Goal: Information Seeking & Learning: Learn about a topic

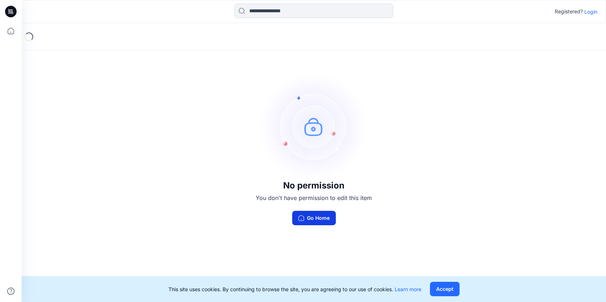
click at [328, 223] on button "Go Home" at bounding box center [314, 218] width 44 height 14
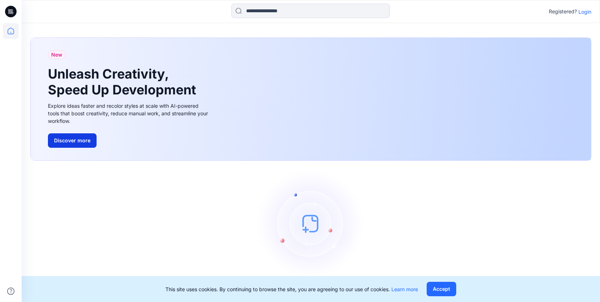
click at [85, 142] on button "Discover more" at bounding box center [72, 140] width 49 height 14
click at [587, 12] on p "Login" at bounding box center [585, 12] width 13 height 8
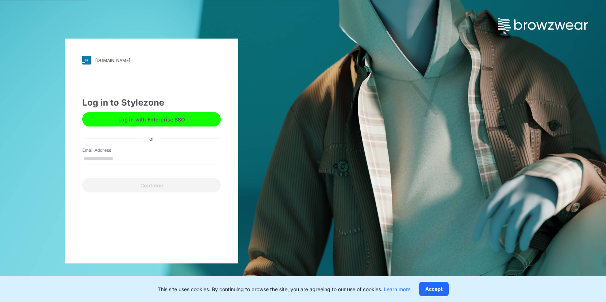
click at [133, 161] on input "Email Address" at bounding box center [151, 159] width 138 height 11
type input "**********"
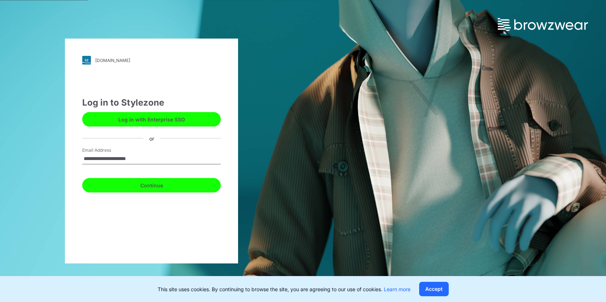
click at [141, 190] on button "Continue" at bounding box center [151, 185] width 138 height 14
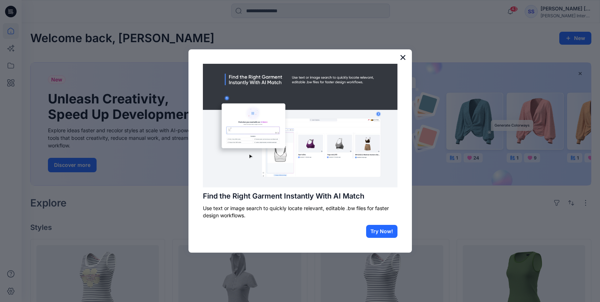
click at [402, 59] on button "×" at bounding box center [403, 58] width 7 height 12
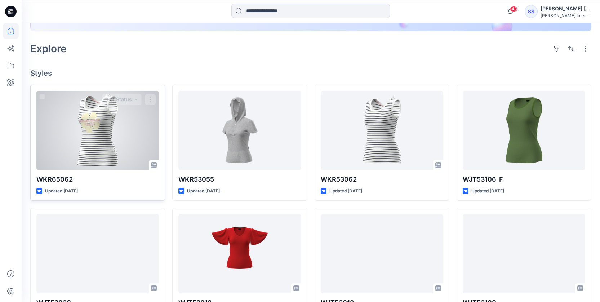
scroll to position [157, 0]
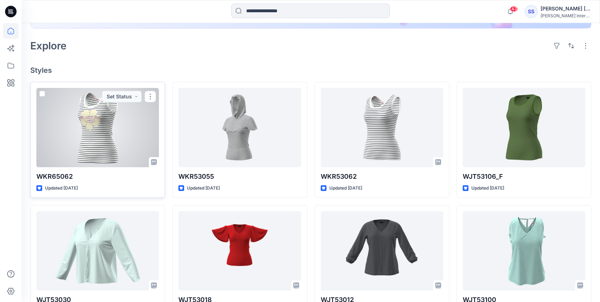
click at [102, 140] on div at bounding box center [97, 127] width 123 height 79
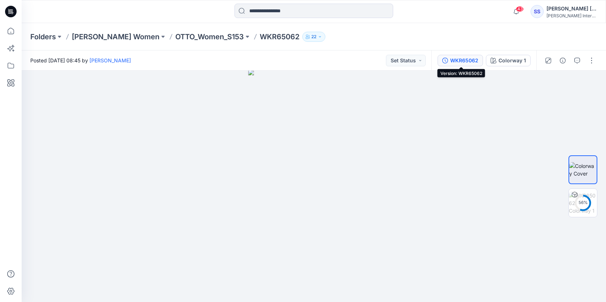
click at [464, 61] on div "WKR65062" at bounding box center [464, 61] width 28 height 8
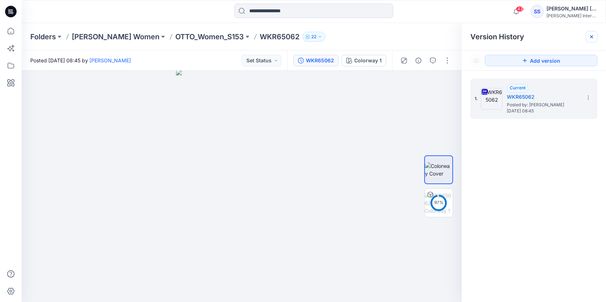
click at [592, 38] on icon at bounding box center [591, 37] width 6 height 6
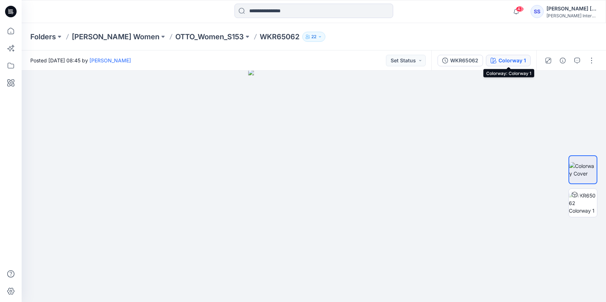
click at [504, 59] on div "Colorway 1" at bounding box center [511, 61] width 27 height 8
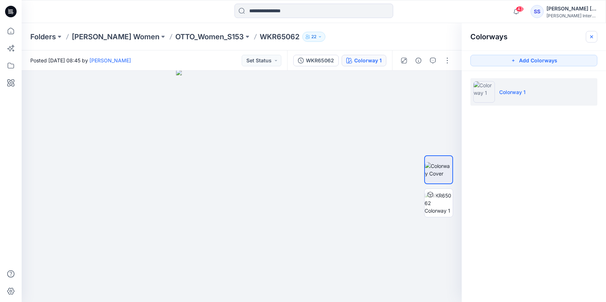
click at [593, 39] on button "button" at bounding box center [592, 37] width 12 height 12
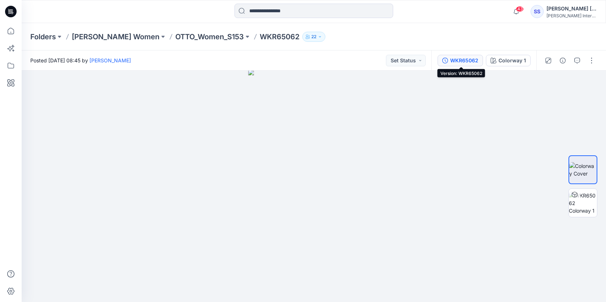
click at [453, 64] on button "WKR65062" at bounding box center [459, 61] width 45 height 12
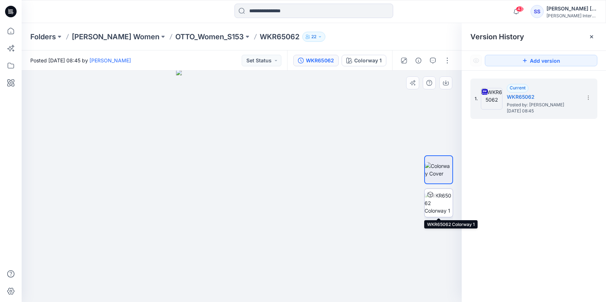
click at [435, 203] on img at bounding box center [438, 203] width 28 height 23
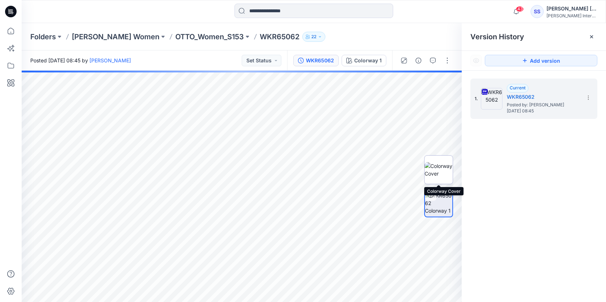
click at [436, 177] on img at bounding box center [438, 169] width 28 height 15
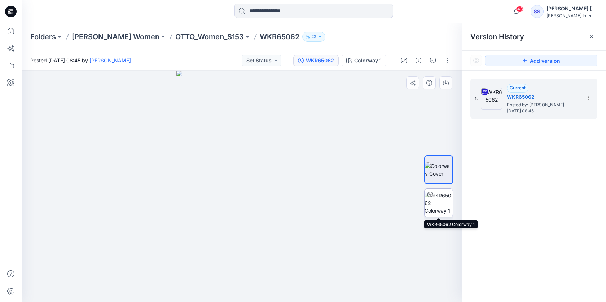
click at [441, 192] on img at bounding box center [438, 203] width 28 height 23
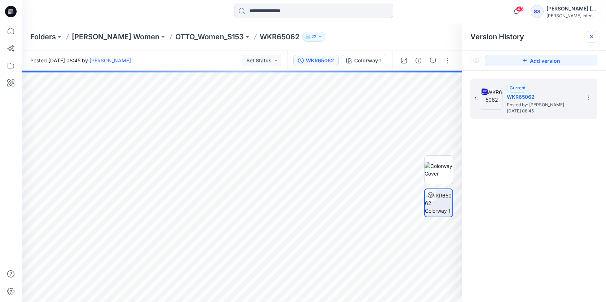
click at [591, 35] on icon at bounding box center [591, 37] width 6 height 6
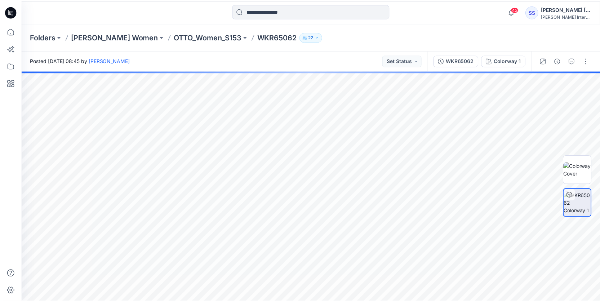
scroll to position [157, 0]
